Goal: Navigation & Orientation: Find specific page/section

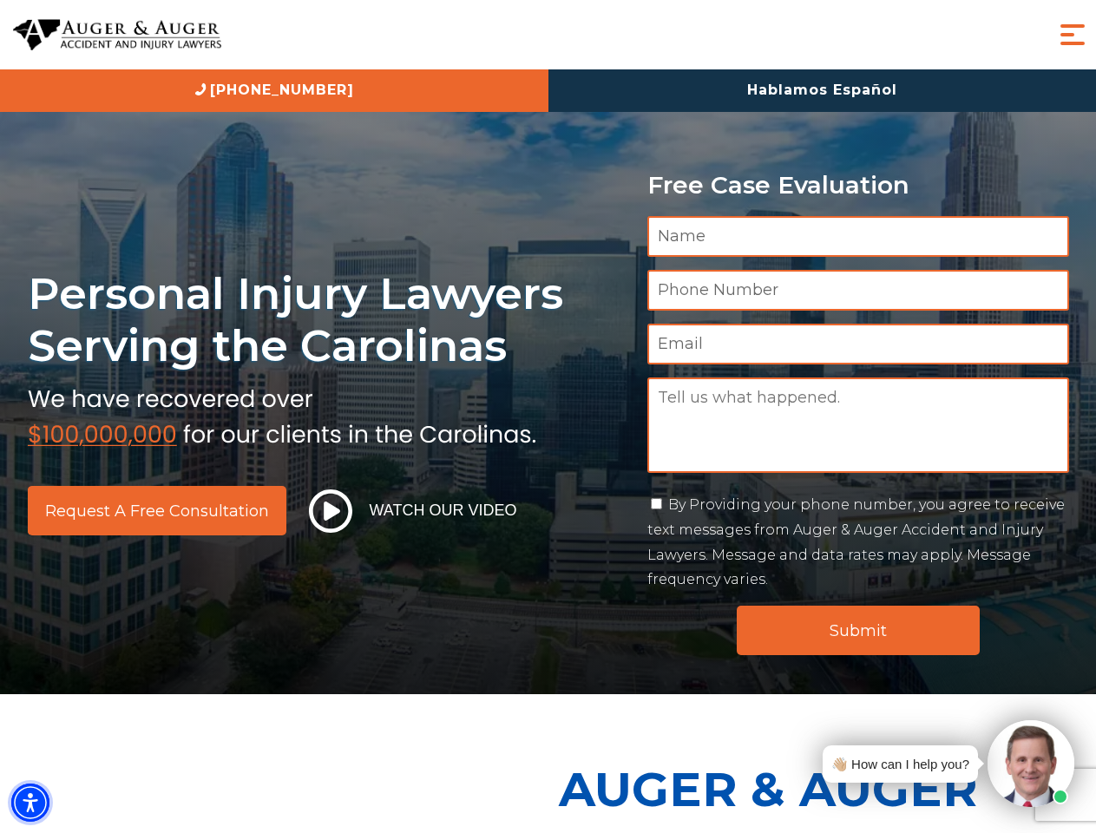
click at [30, 803] on img "Accessibility Menu" at bounding box center [30, 803] width 38 height 38
